Goal: Task Accomplishment & Management: Manage account settings

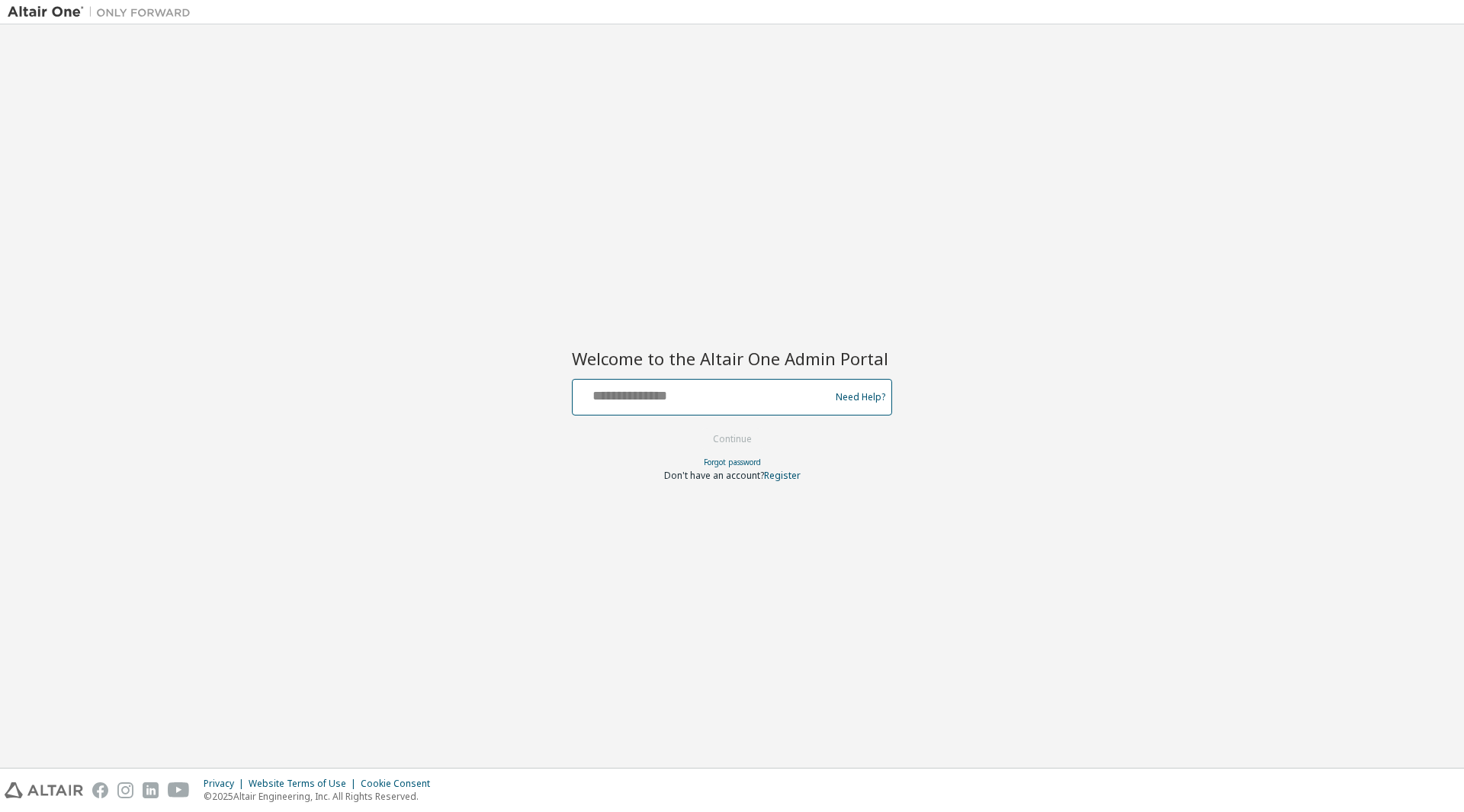
click at [713, 404] on input "text" at bounding box center [704, 394] width 249 height 22
type input "**********"
click at [721, 439] on button "Continue" at bounding box center [732, 439] width 71 height 23
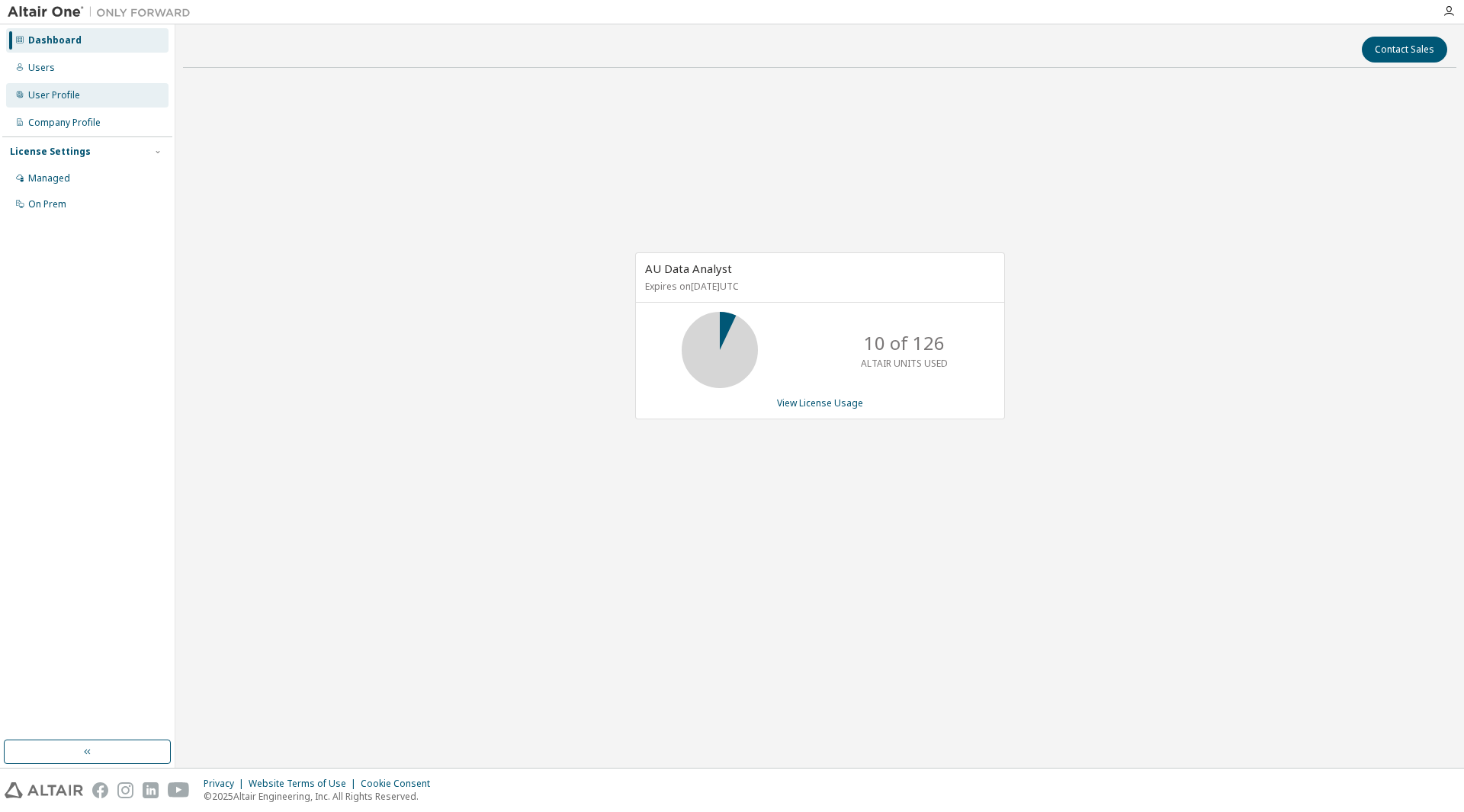
click at [78, 104] on div "User Profile" at bounding box center [87, 95] width 163 height 24
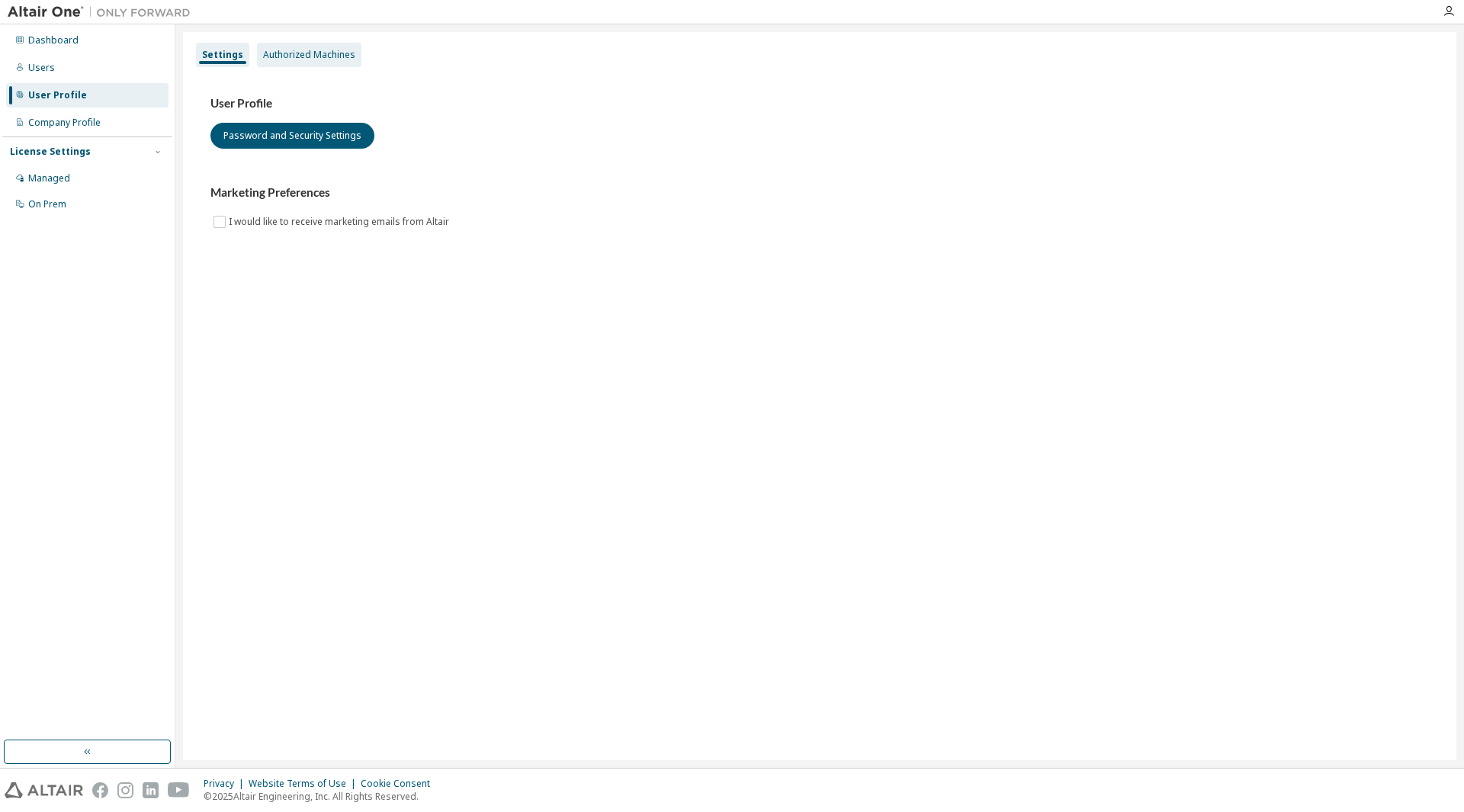
click at [321, 58] on div "Authorized Machines" at bounding box center [309, 55] width 92 height 12
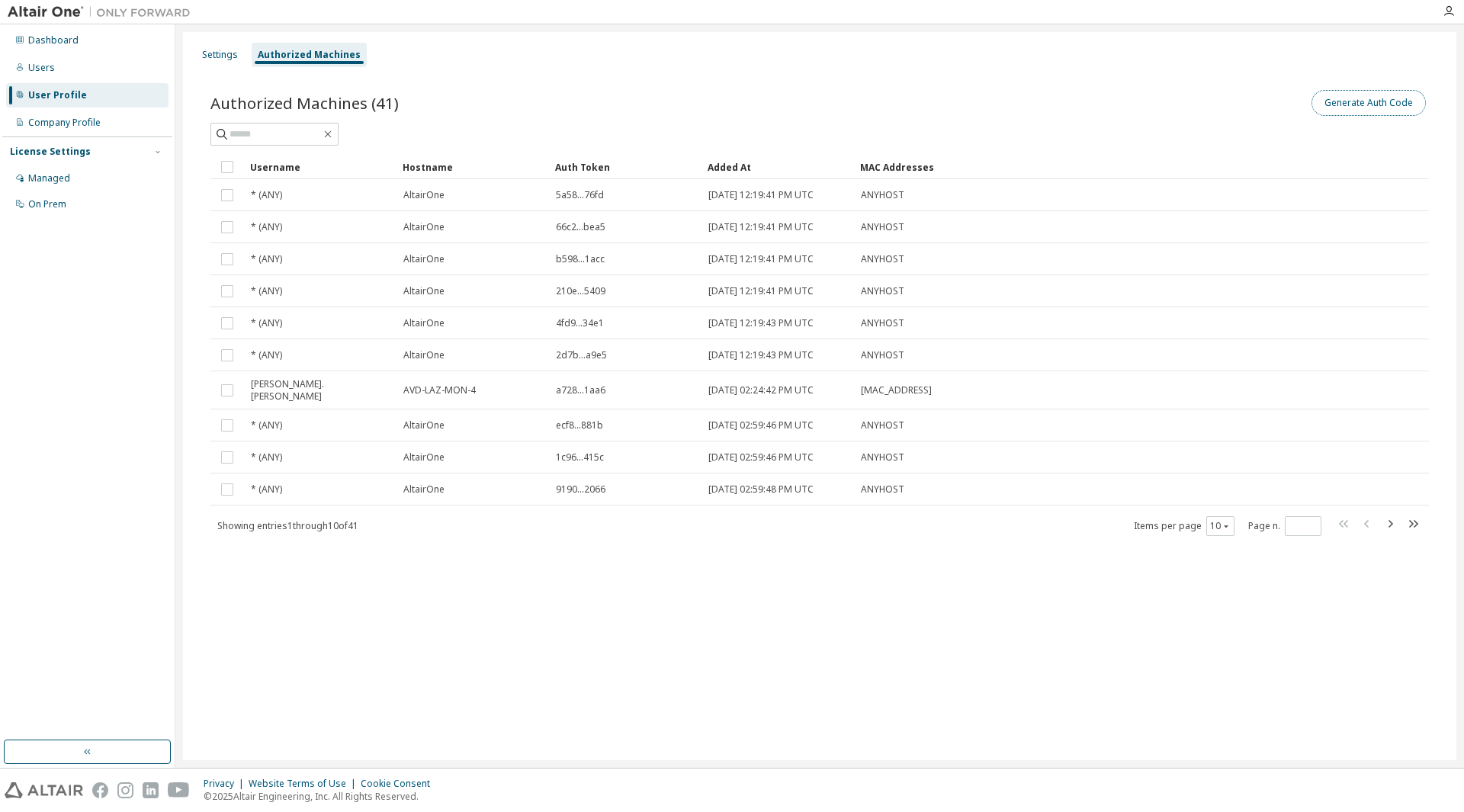
click at [1367, 100] on button "Generate Auth Code" at bounding box center [1368, 103] width 114 height 26
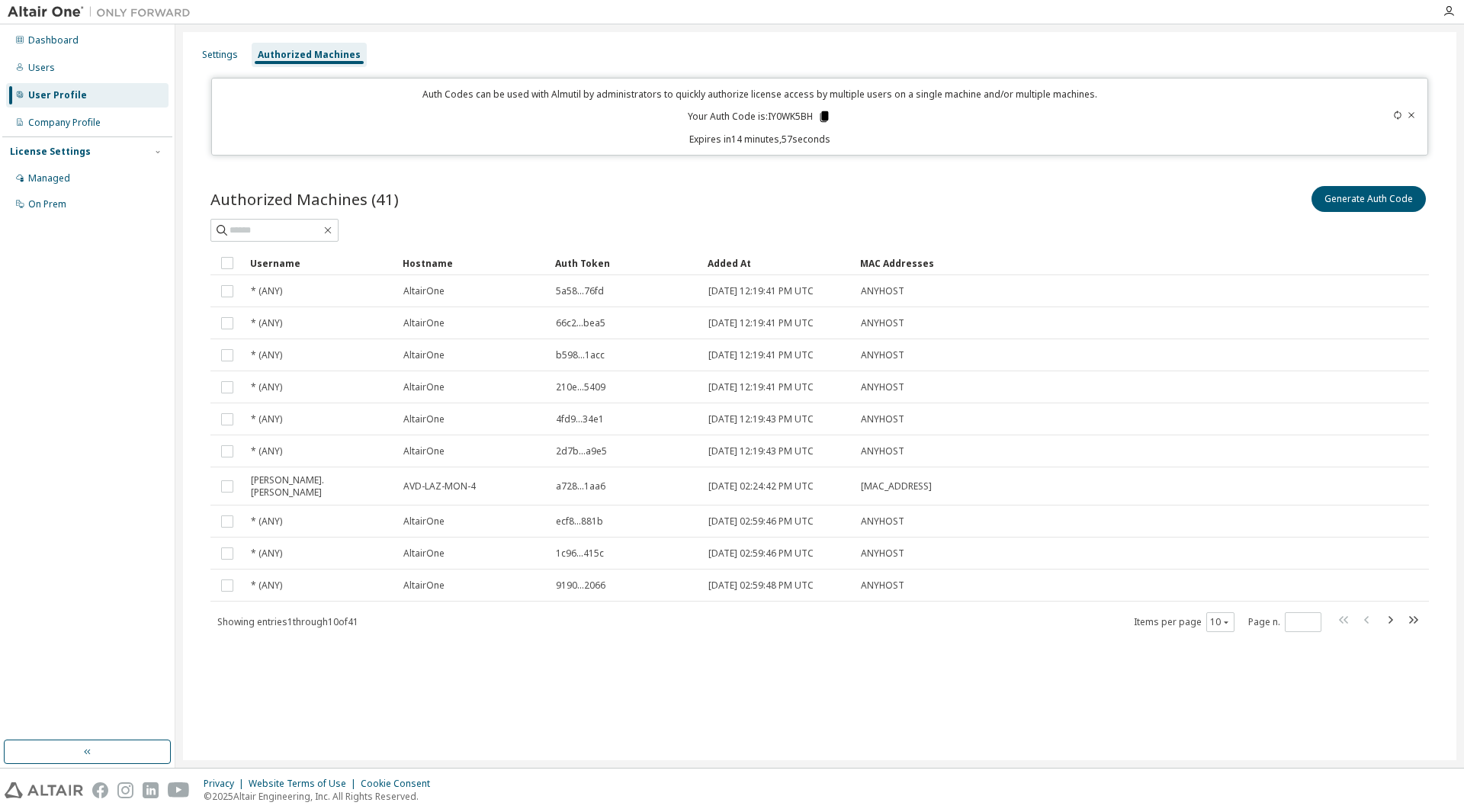
click at [824, 113] on icon at bounding box center [824, 116] width 8 height 10
